Goal: Information Seeking & Learning: Check status

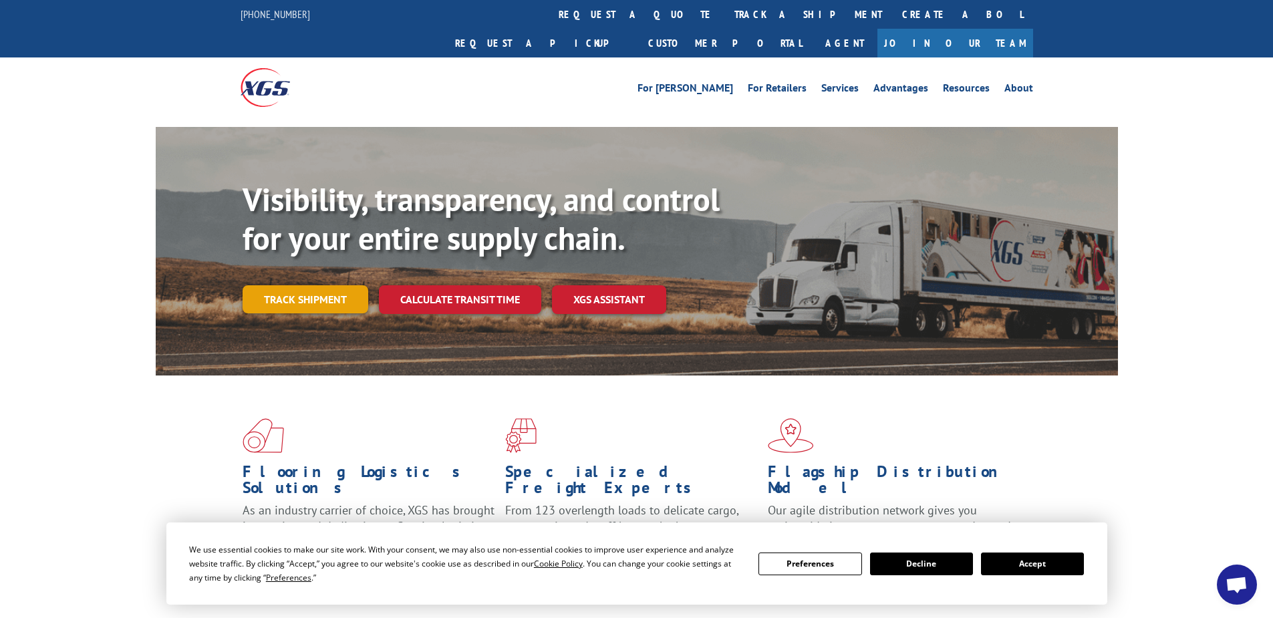
click at [313, 285] on link "Track shipment" at bounding box center [306, 299] width 126 height 28
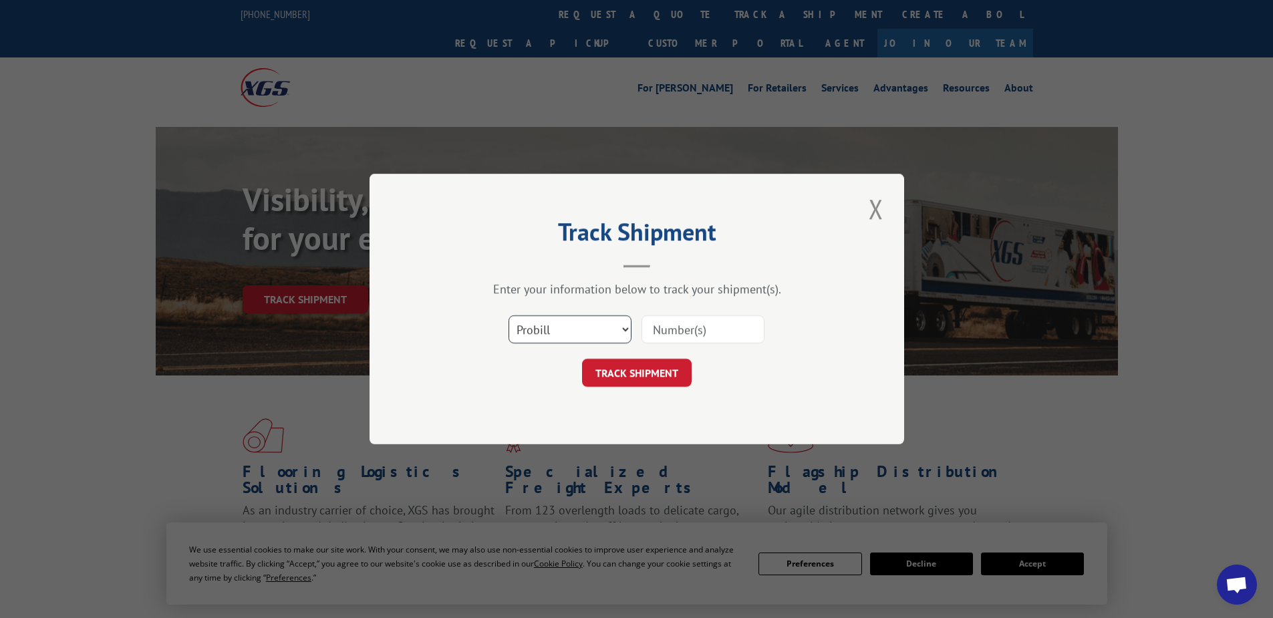
click at [557, 336] on select "Select category... Probill BOL PO" at bounding box center [570, 330] width 123 height 28
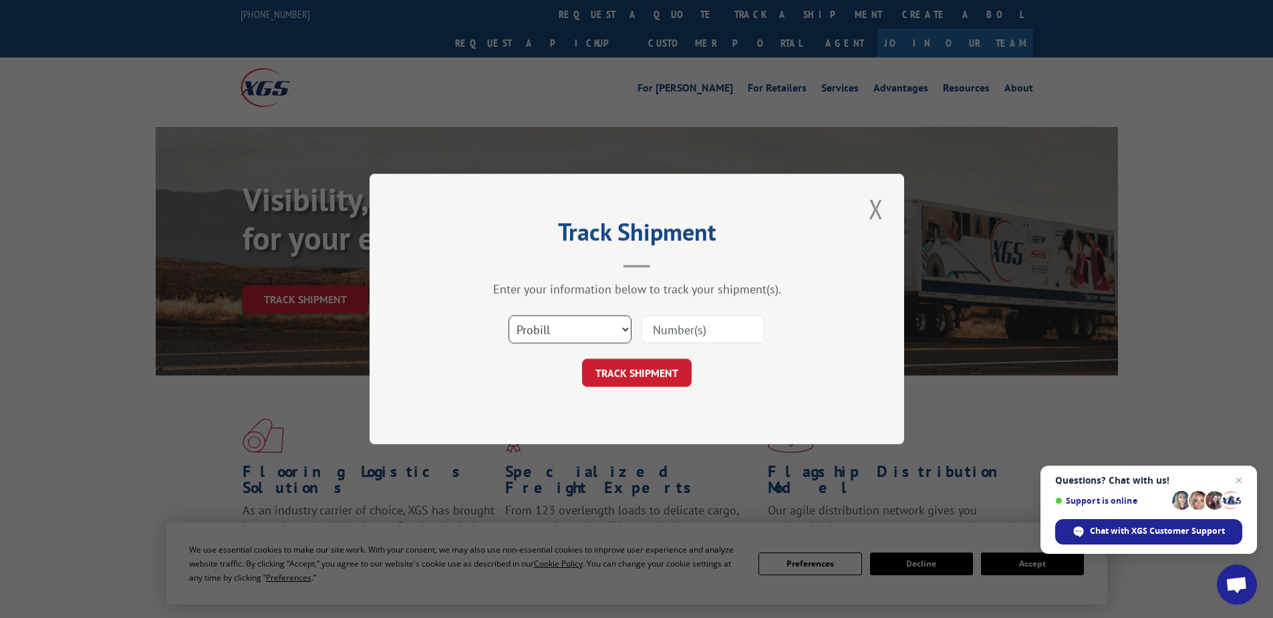
select select "po"
click at [509, 316] on select "Select category... Probill BOL PO" at bounding box center [570, 330] width 123 height 28
click at [672, 330] on input at bounding box center [703, 330] width 123 height 28
paste input "14532224"
type input "14532224"
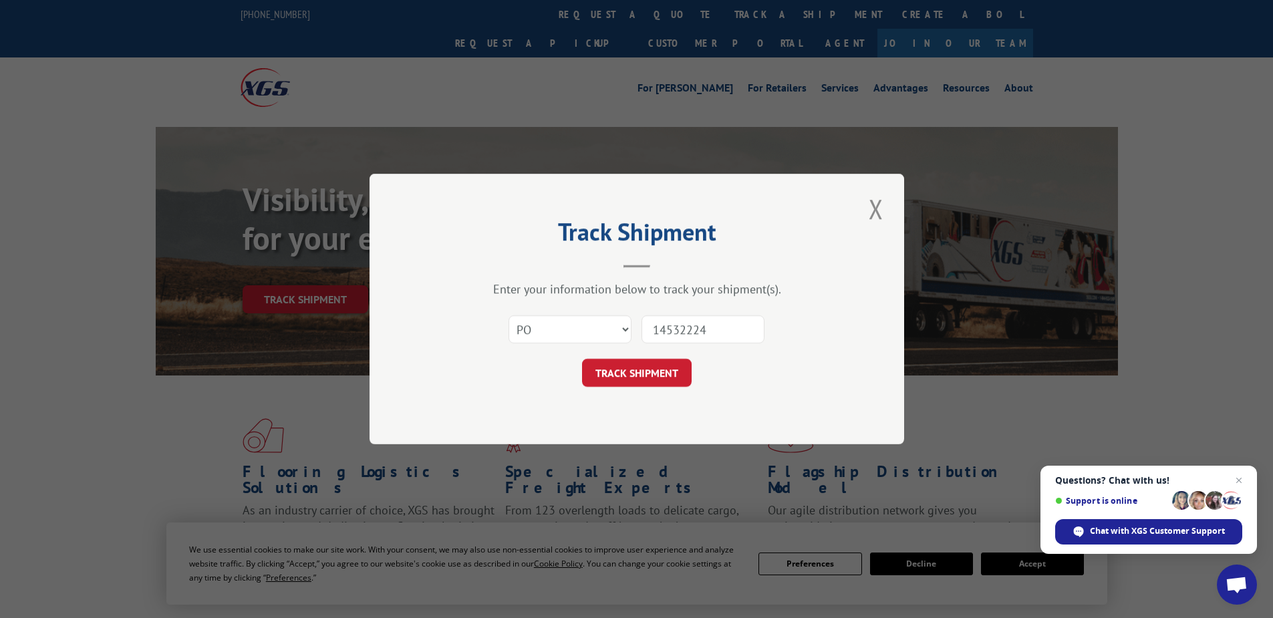
click button "TRACK SHIPMENT" at bounding box center [637, 373] width 110 height 28
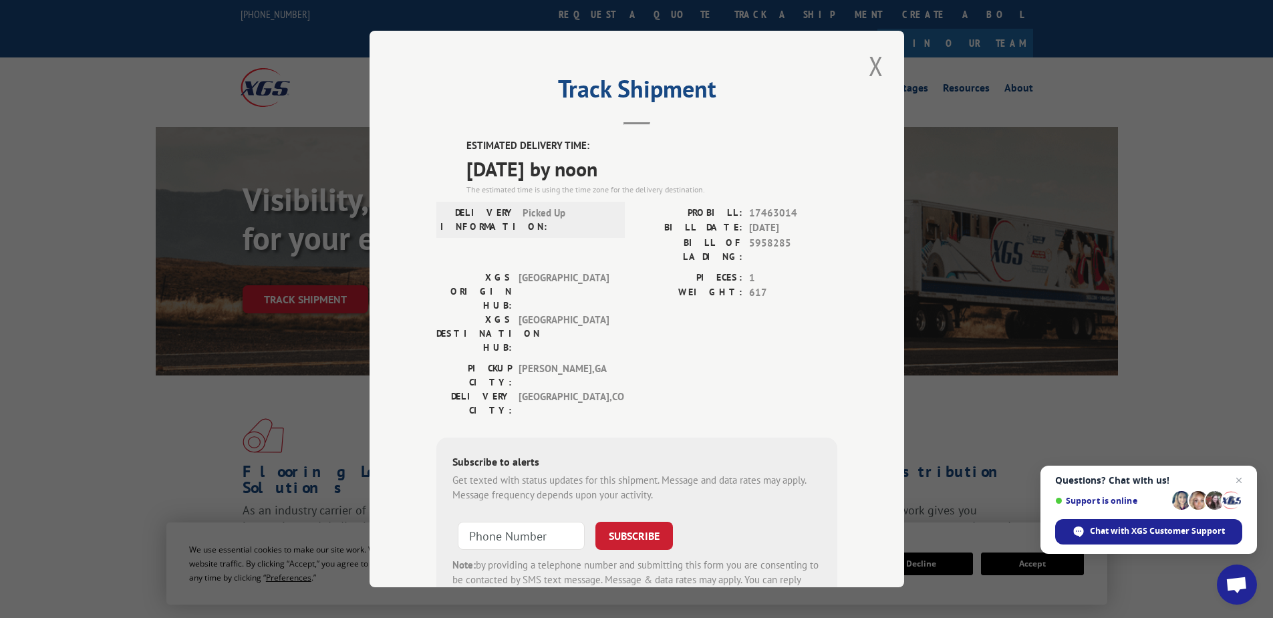
click at [886, 69] on div "Track Shipment ESTIMATED DELIVERY TIME: [DATE] by noon The estimated time is us…" at bounding box center [637, 309] width 535 height 557
click at [878, 64] on button "Close modal" at bounding box center [876, 65] width 23 height 37
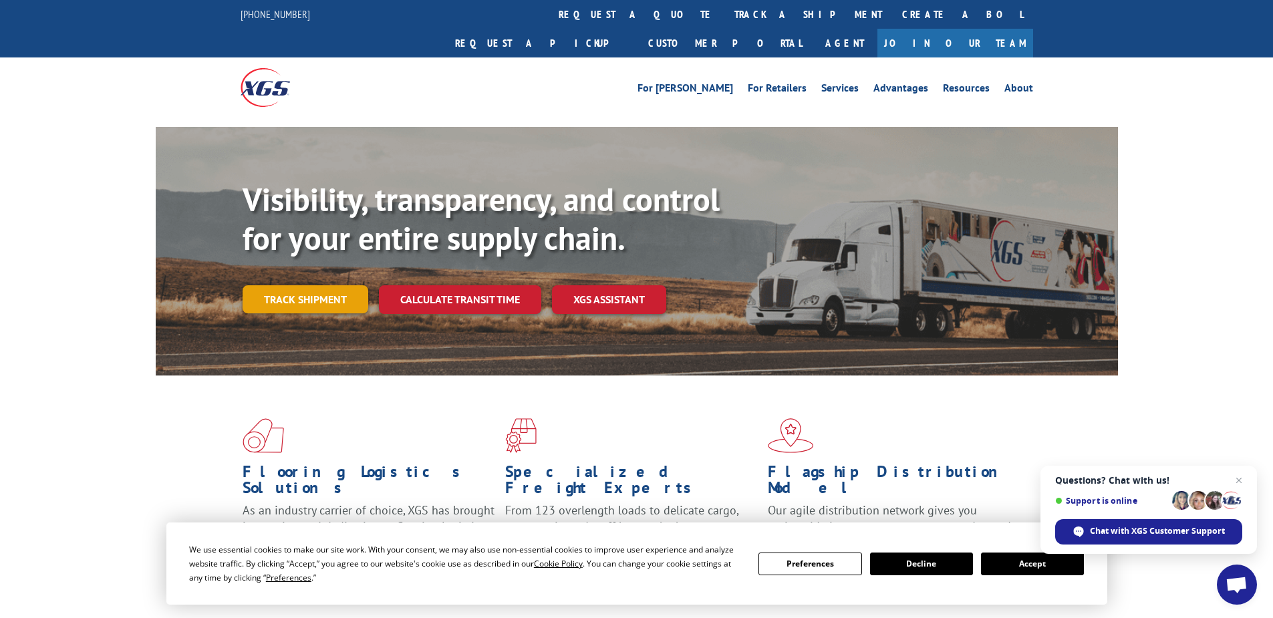
click at [326, 285] on link "Track shipment" at bounding box center [306, 299] width 126 height 28
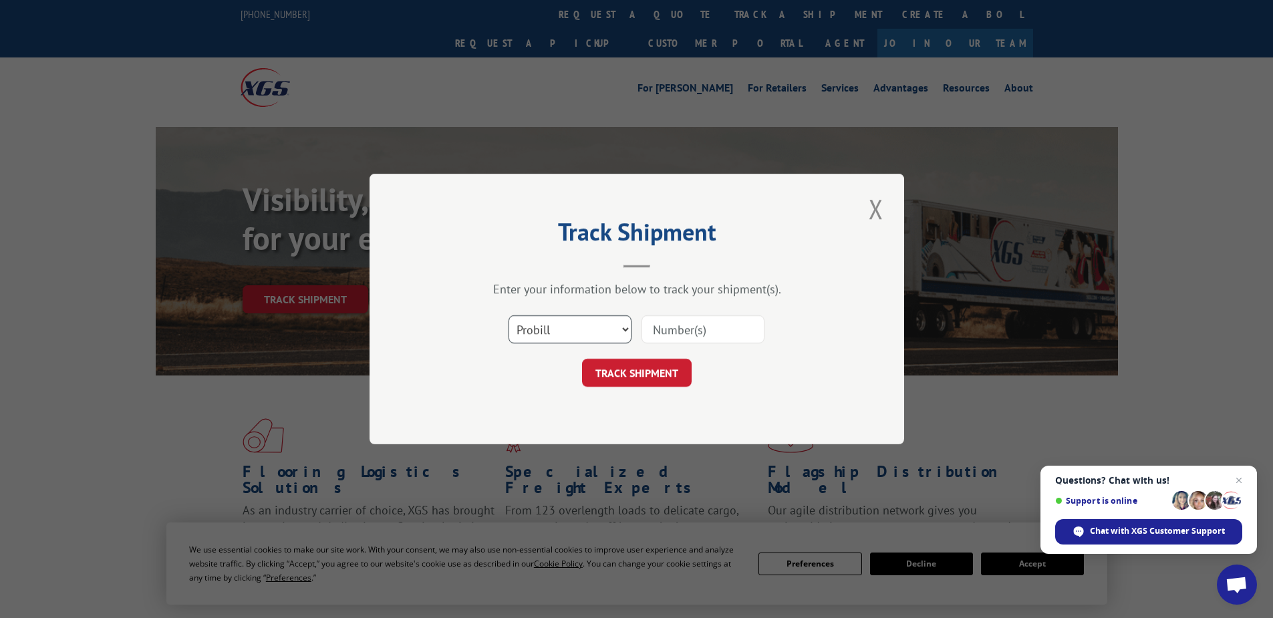
drag, startPoint x: 562, startPoint y: 338, endPoint x: 561, endPoint y: 344, distance: 6.8
click at [562, 338] on select "Select category... Probill BOL PO" at bounding box center [570, 330] width 123 height 28
select select "po"
click at [509, 316] on select "Select category... Probill BOL PO" at bounding box center [570, 330] width 123 height 28
click at [666, 326] on input at bounding box center [703, 330] width 123 height 28
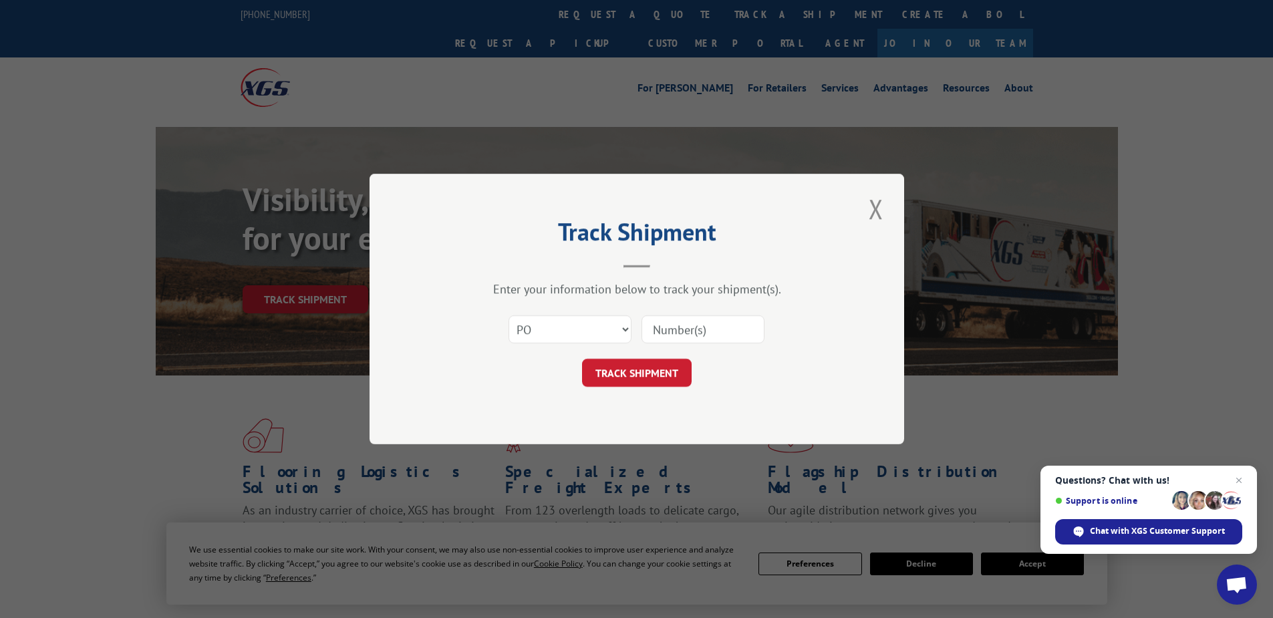
paste input "21535191"
type input "21535191"
click at [588, 372] on button "TRACK SHIPMENT" at bounding box center [637, 373] width 110 height 28
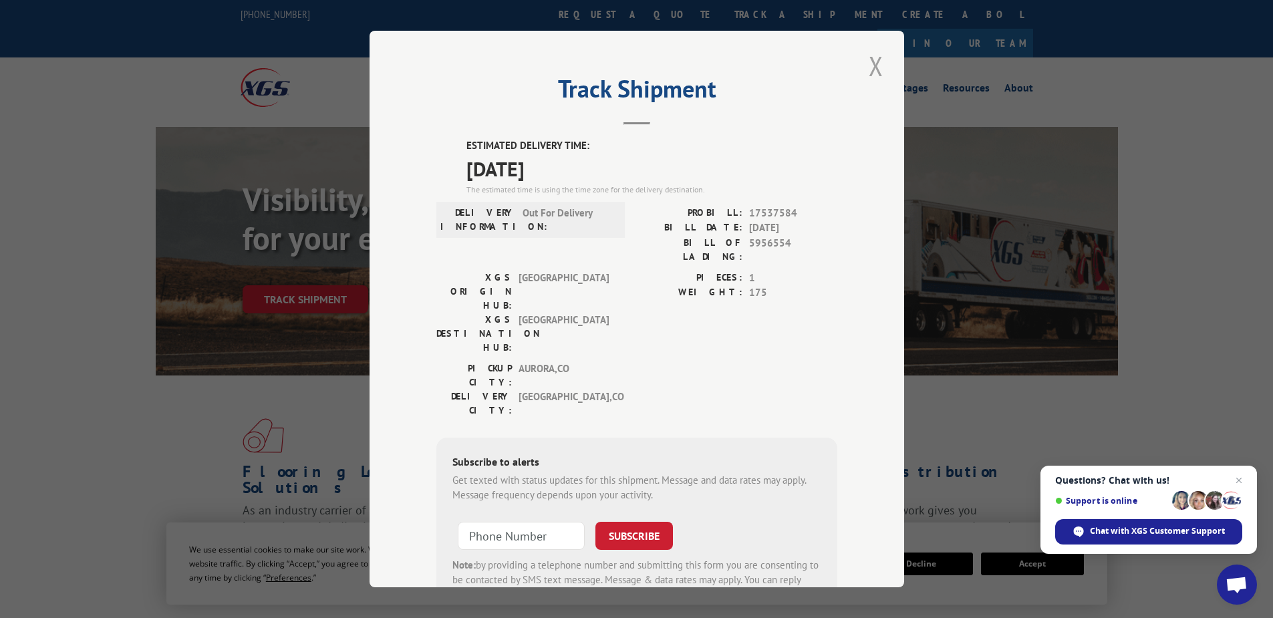
click at [872, 70] on button "Close modal" at bounding box center [876, 65] width 23 height 37
